Goal: Navigation & Orientation: Find specific page/section

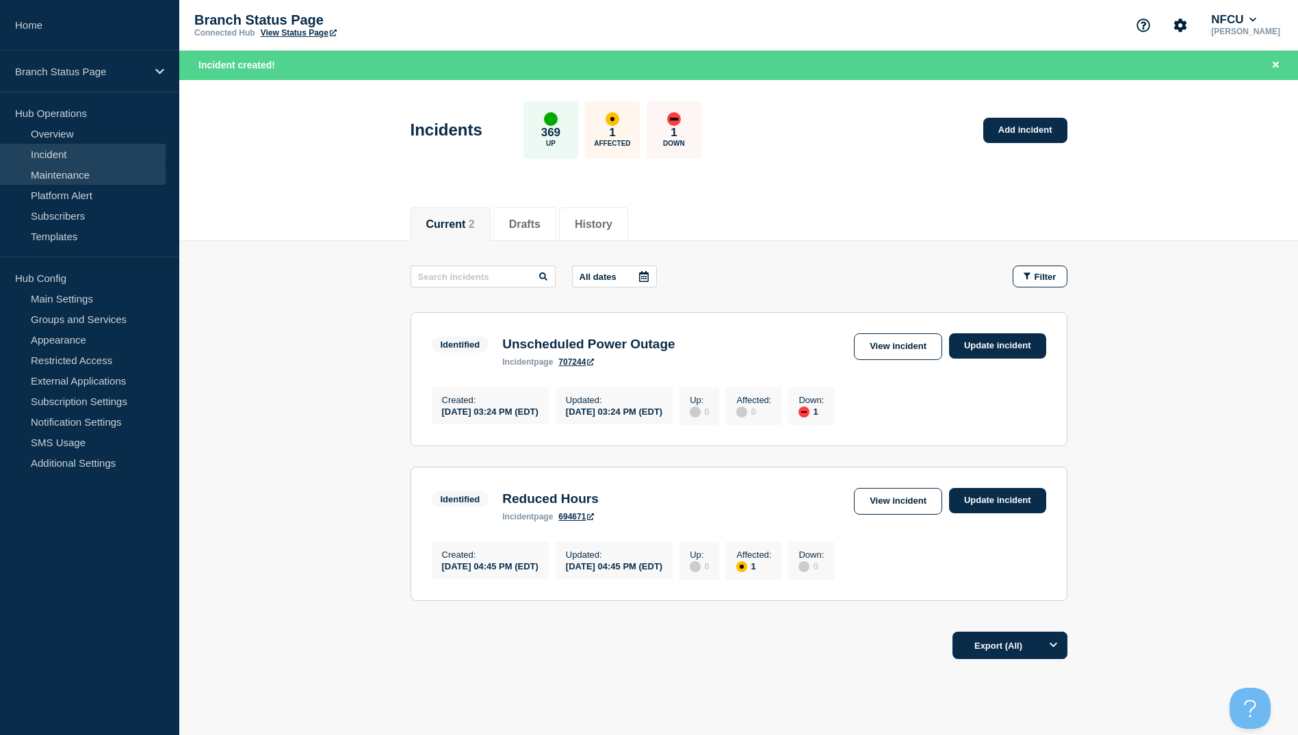
click at [77, 171] on link "Maintenance" at bounding box center [83, 174] width 166 height 21
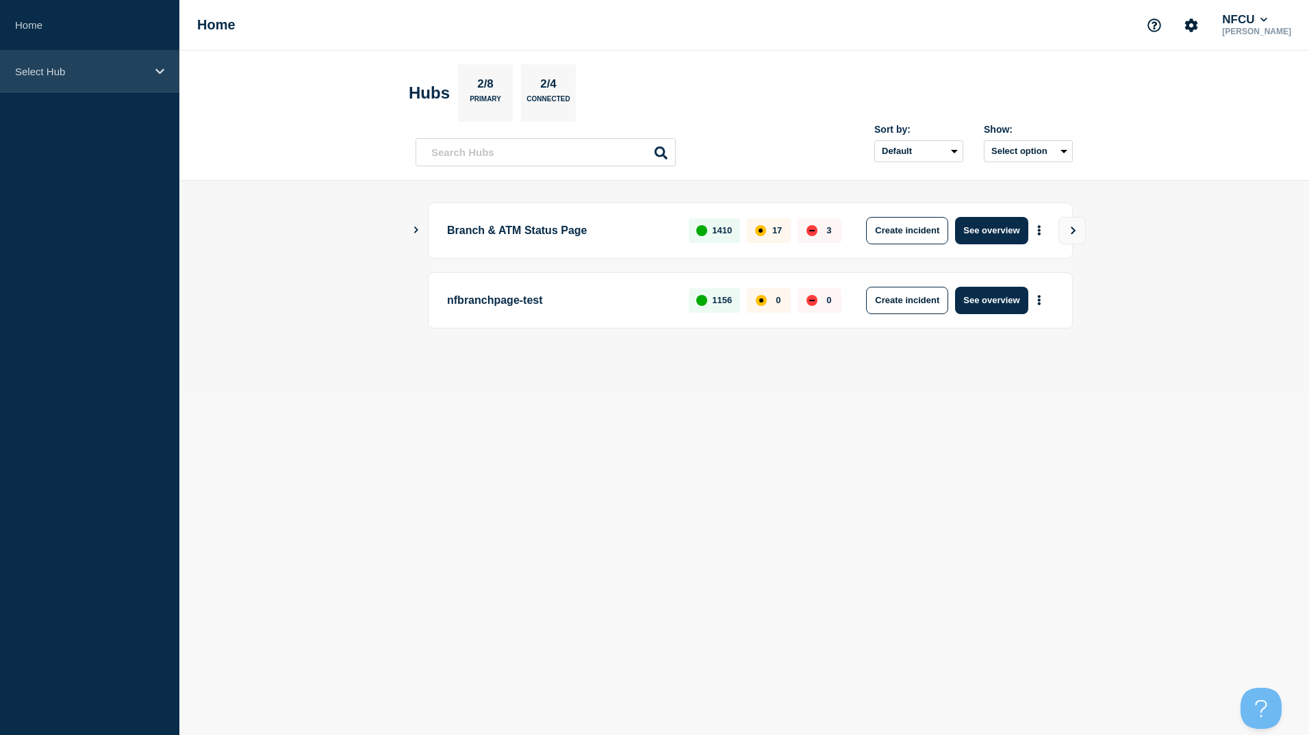
click at [83, 69] on p "Select Hub" at bounding box center [80, 72] width 131 height 12
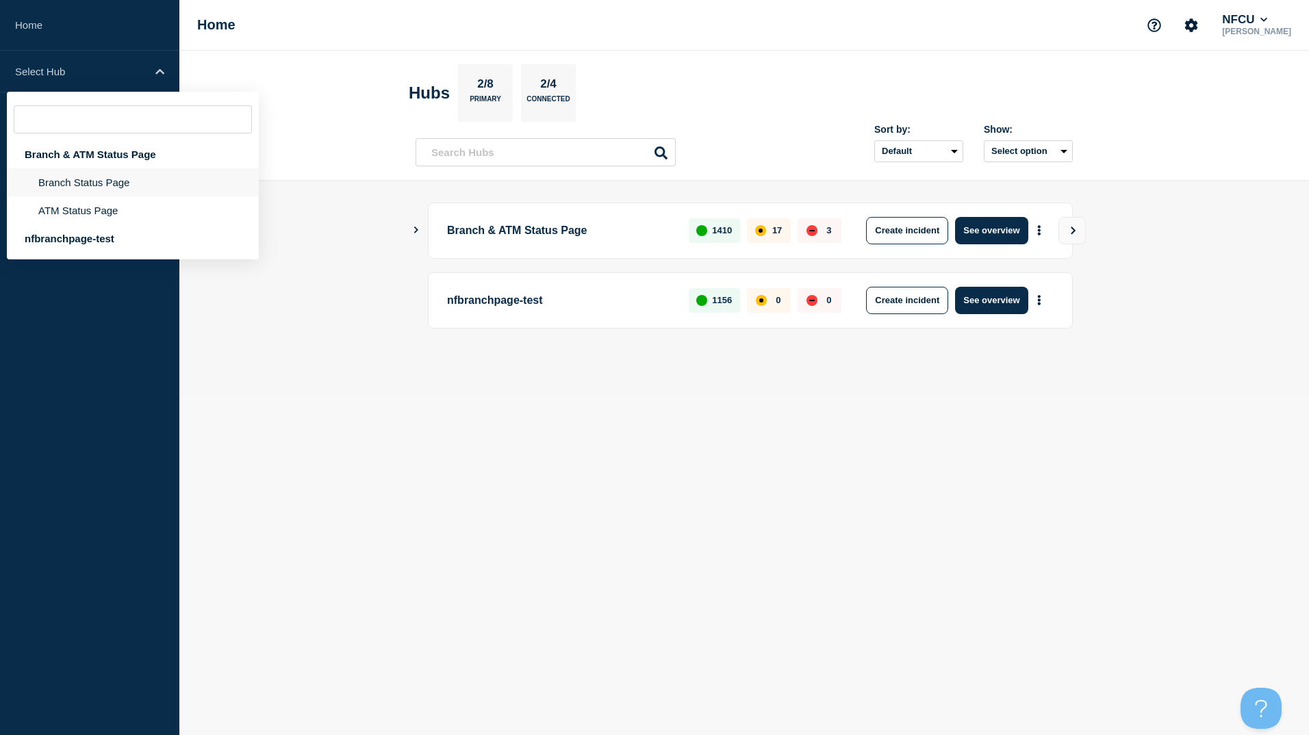
click at [94, 173] on li "Branch Status Page" at bounding box center [133, 182] width 252 height 28
